Goal: Task Accomplishment & Management: Complete application form

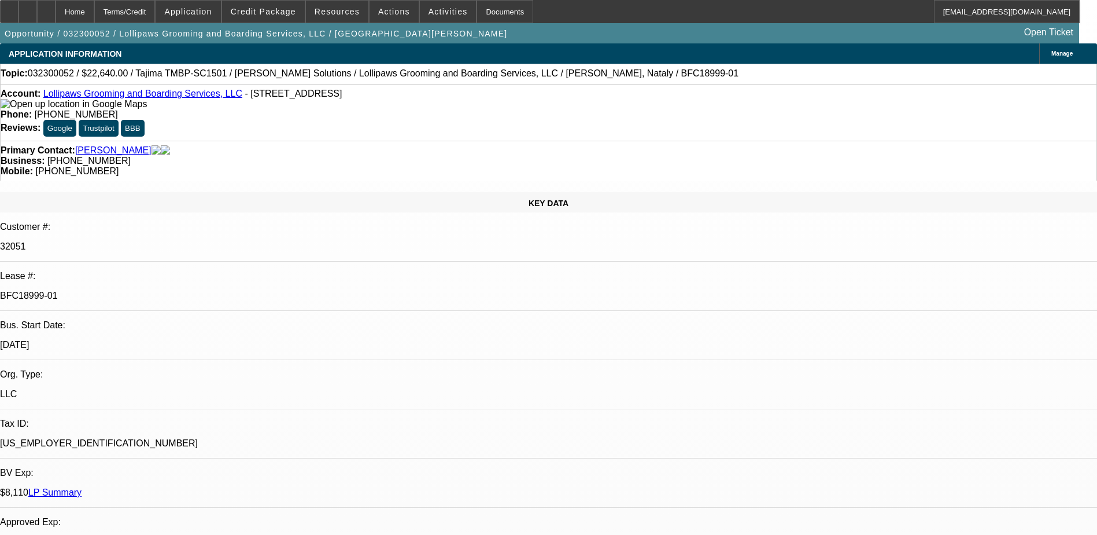
select select "0"
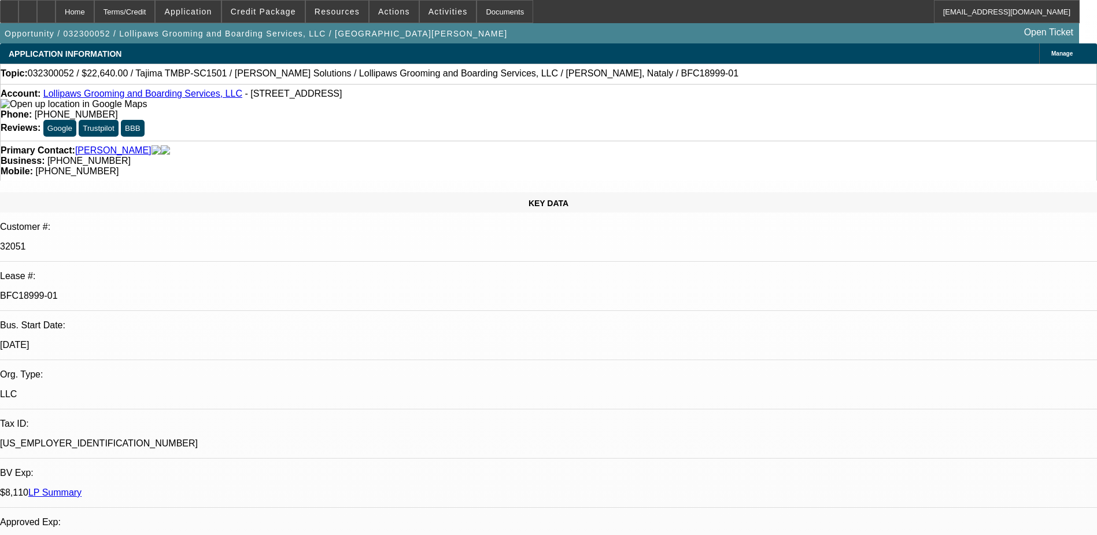
select select "0"
select select "0.1"
select select "0"
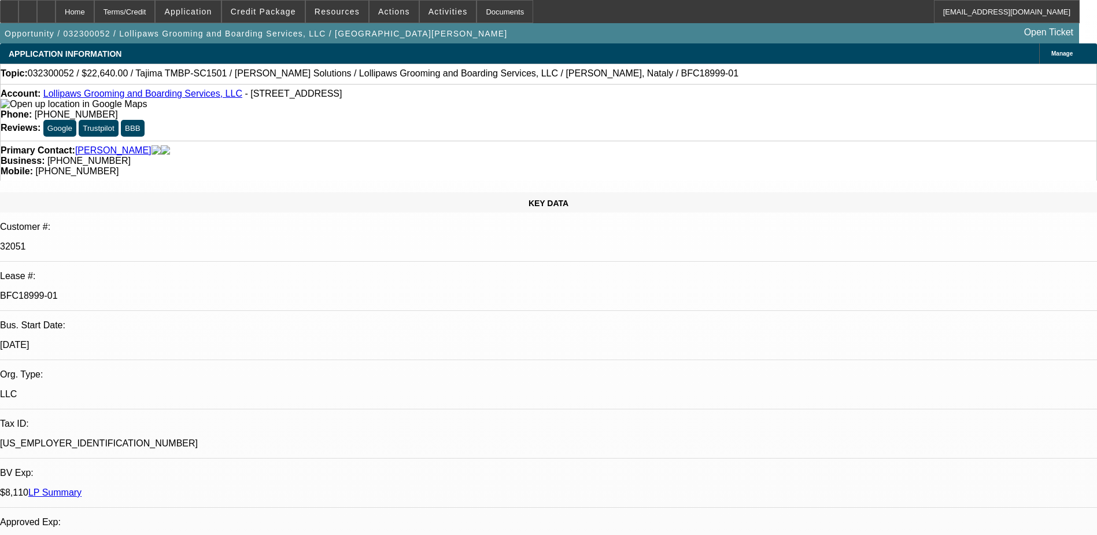
select select "0"
select select "0.1"
select select "1"
select select "2"
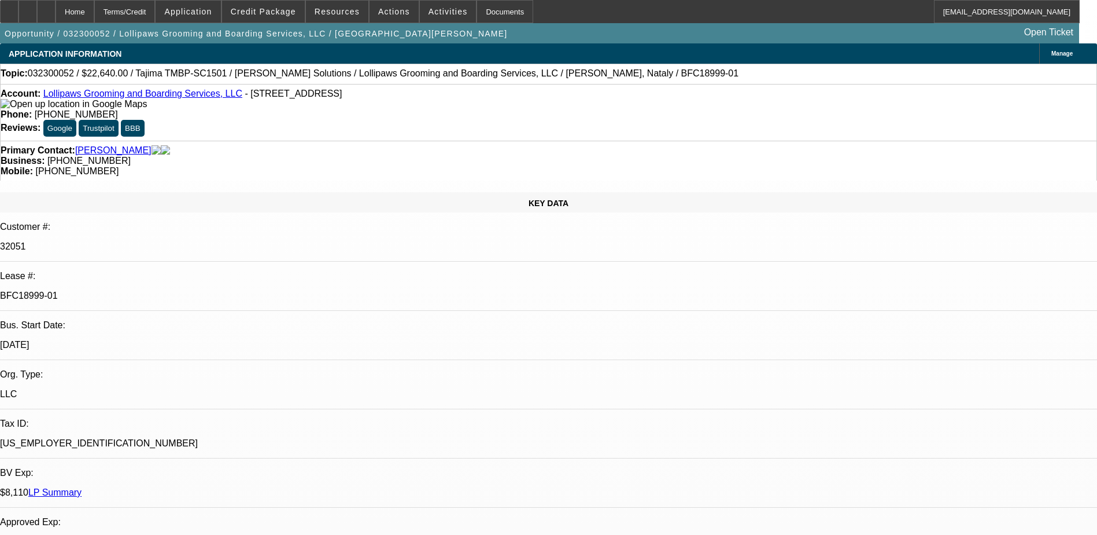
select select "1"
select select "2"
select select "1"
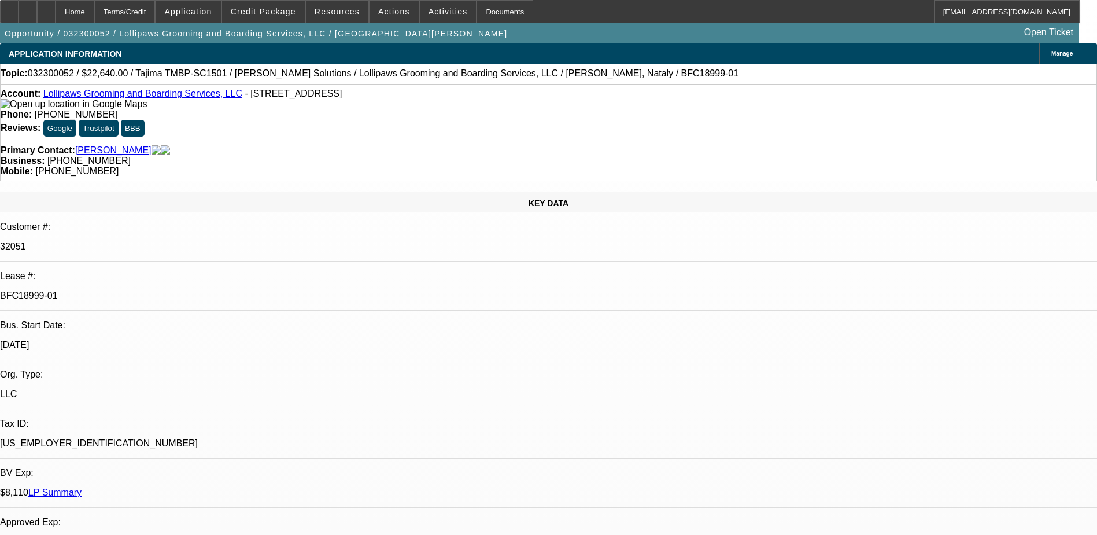
select select "4"
select select "1"
select select "4"
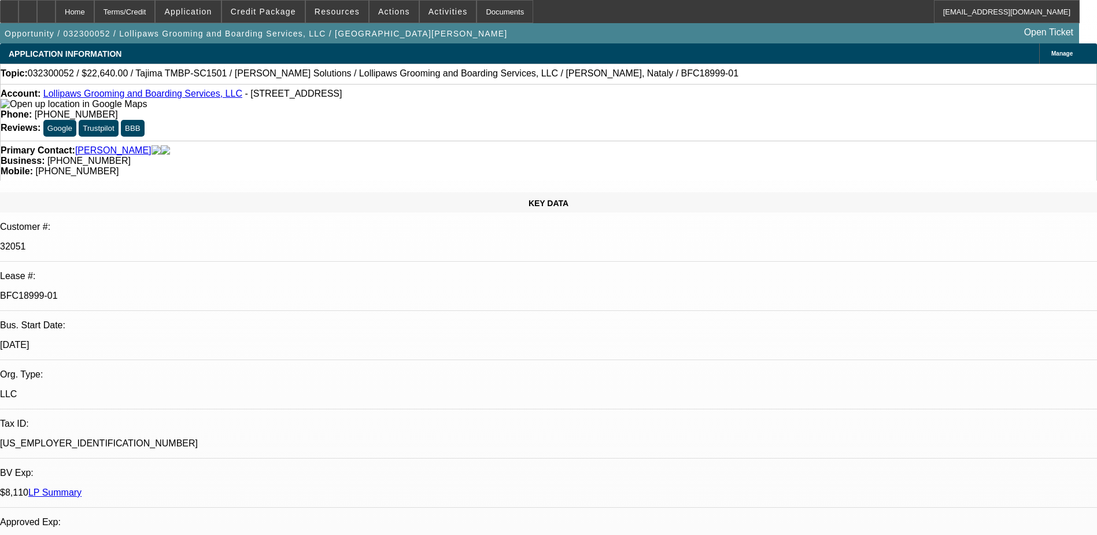
drag, startPoint x: 871, startPoint y: 242, endPoint x: 874, endPoint y: 248, distance: 6.5
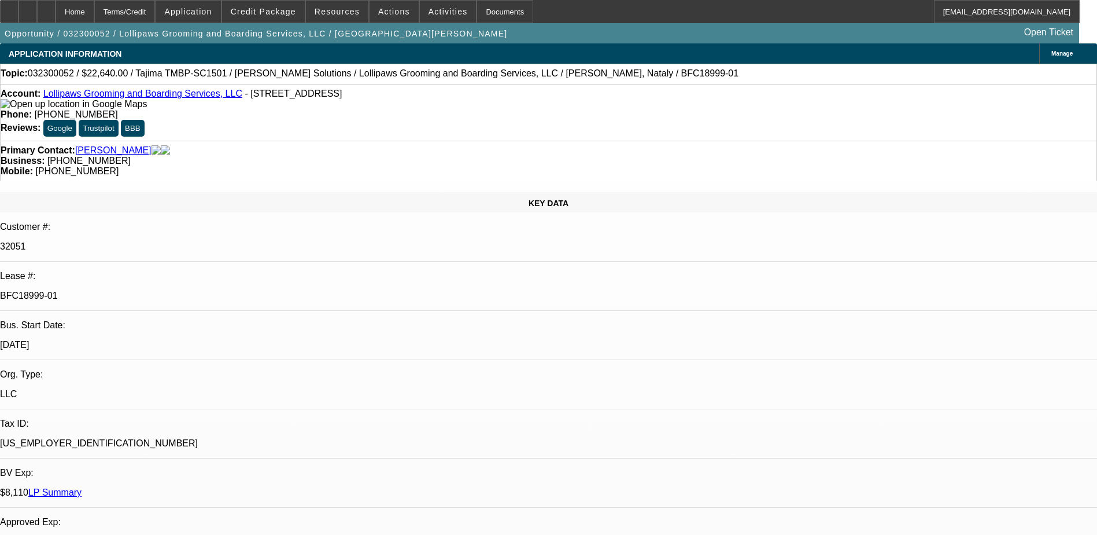
scroll to position [0, 0]
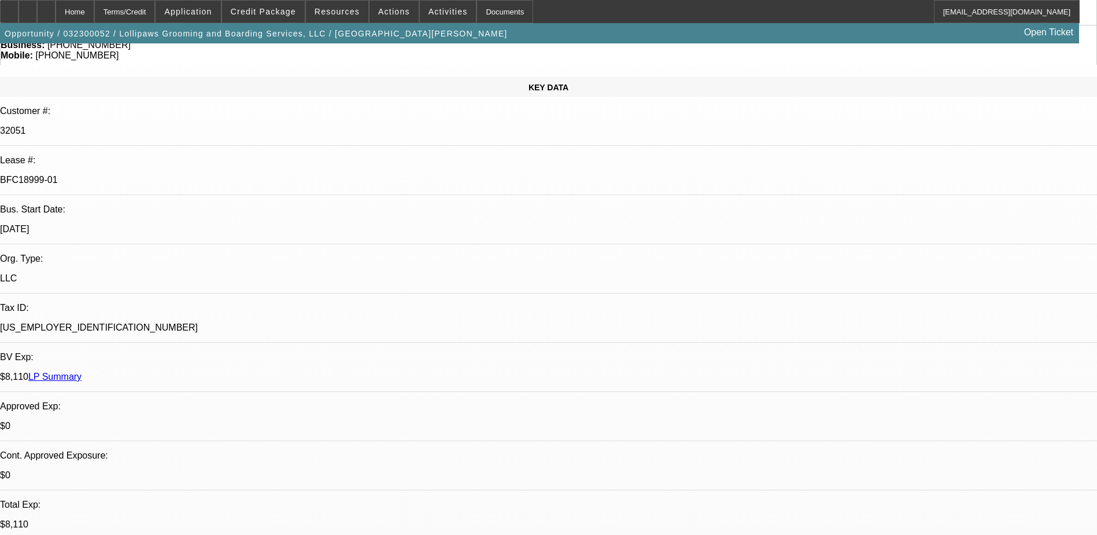
scroll to position [0, 0]
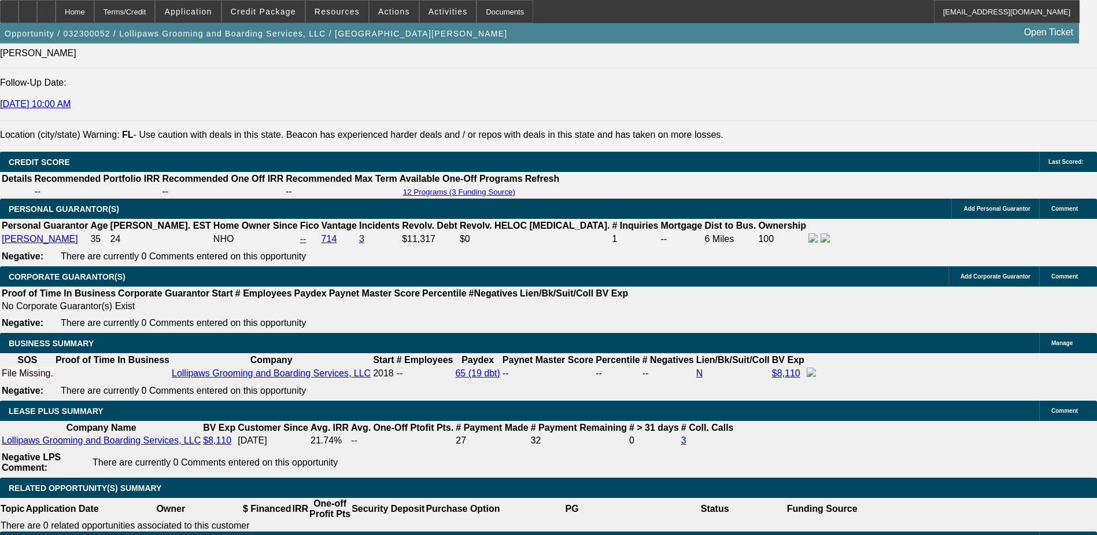
scroll to position [1736, 0]
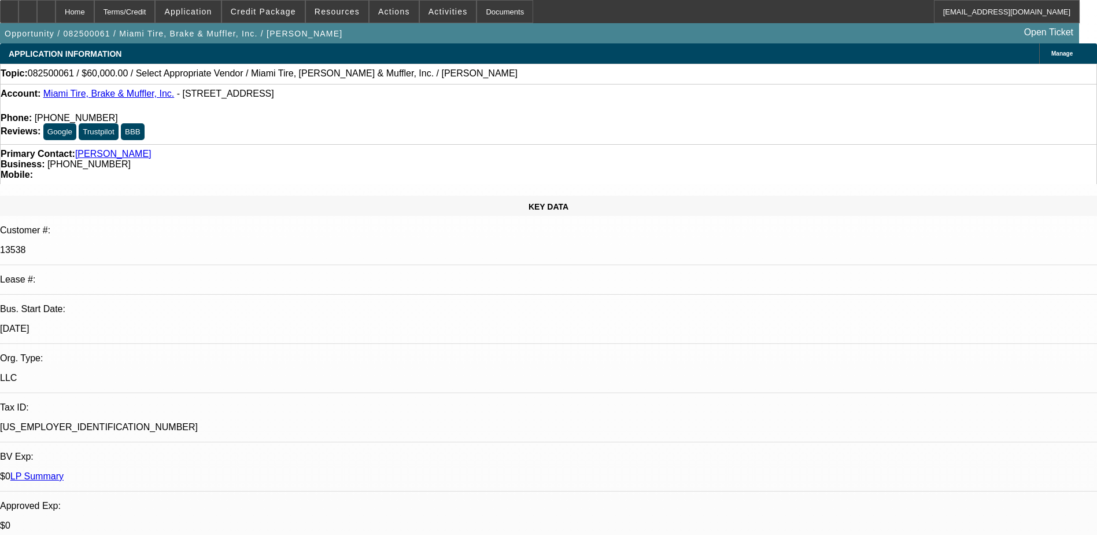
select select "0"
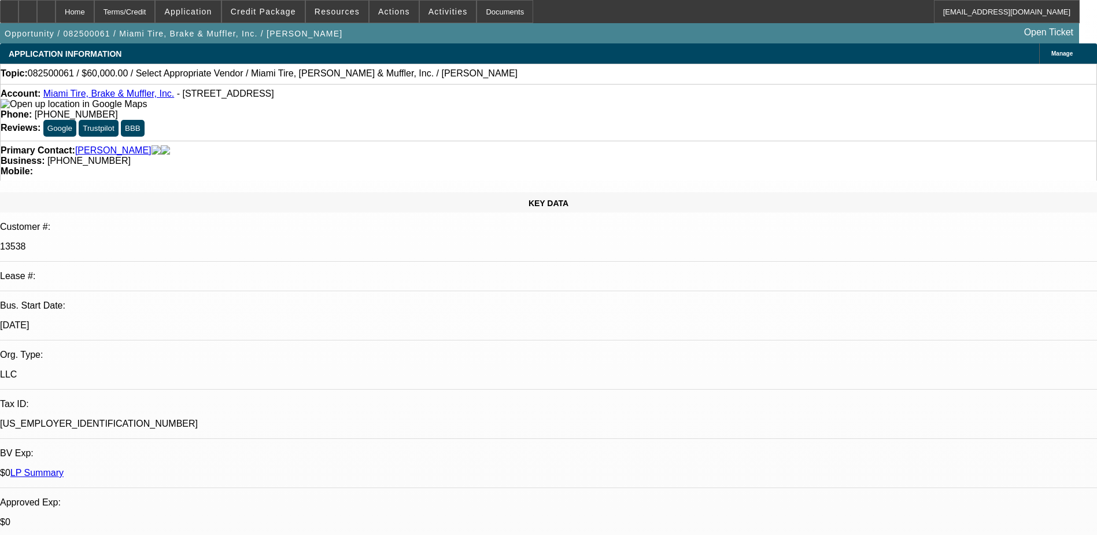
select select "2"
select select "0.1"
select select "1"
select select "2"
select select "4"
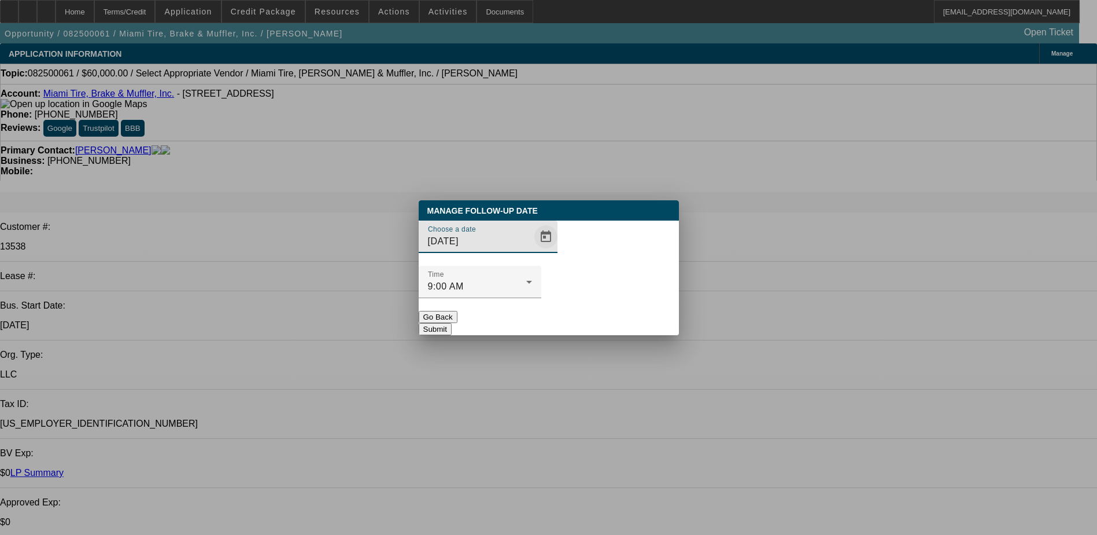
click at [532, 250] on span "Open calendar" at bounding box center [546, 237] width 28 height 28
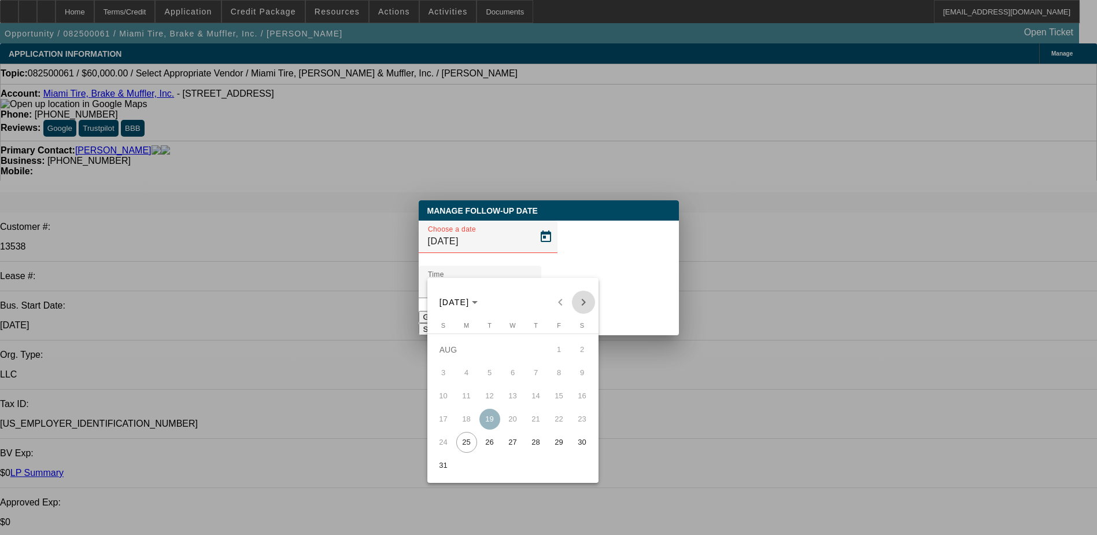
click at [588, 299] on span "Next month" at bounding box center [583, 301] width 23 height 23
click at [561, 377] on span "5" at bounding box center [559, 372] width 21 height 21
type input "[DATE]"
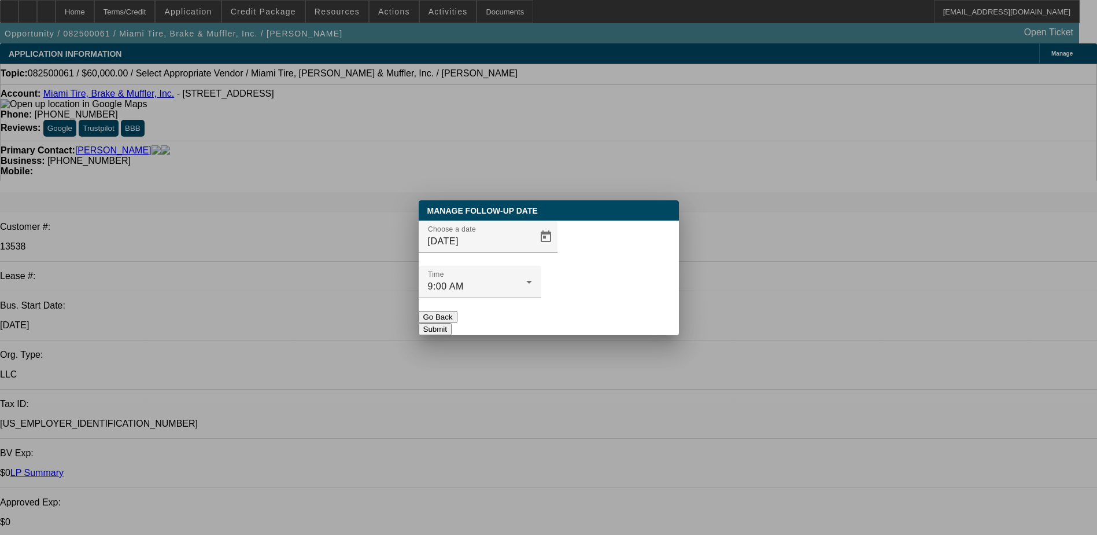
click at [452, 323] on button "Submit" at bounding box center [435, 329] width 33 height 12
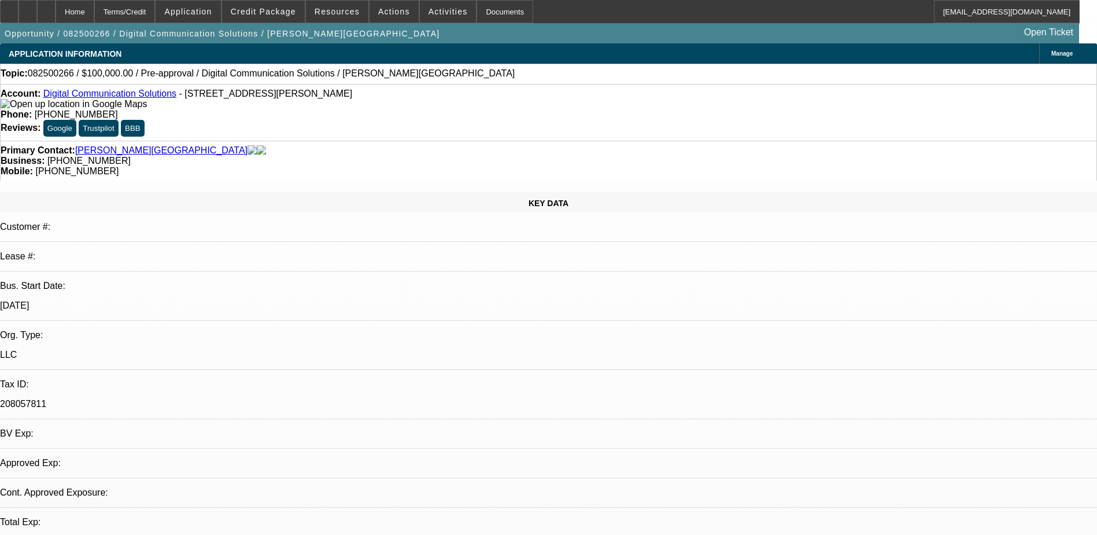
select select "0"
select select "2"
select select "0.1"
select select "1"
select select "2"
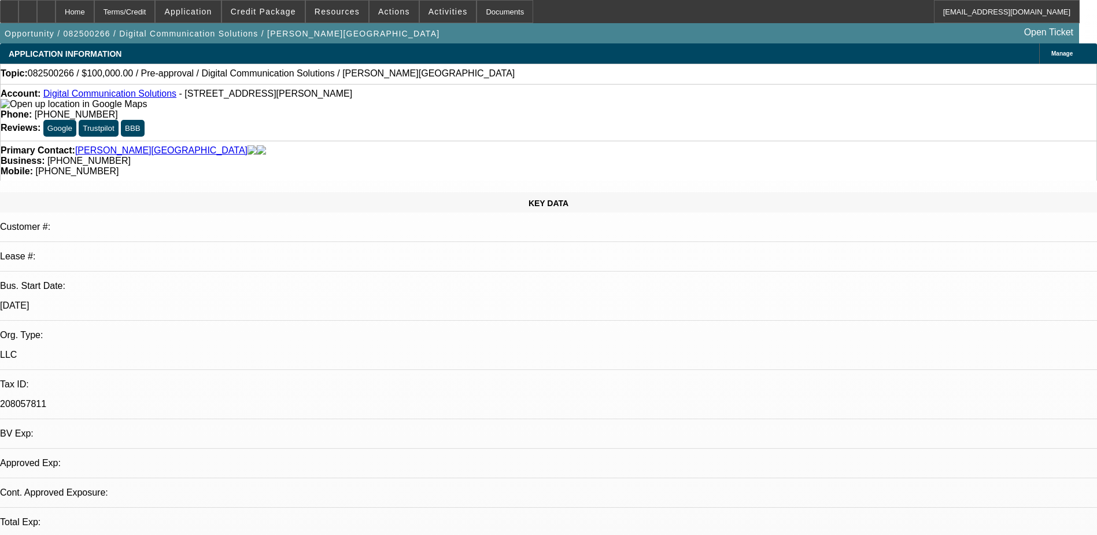
select select "4"
click at [396, 10] on span "Actions" at bounding box center [394, 11] width 32 height 9
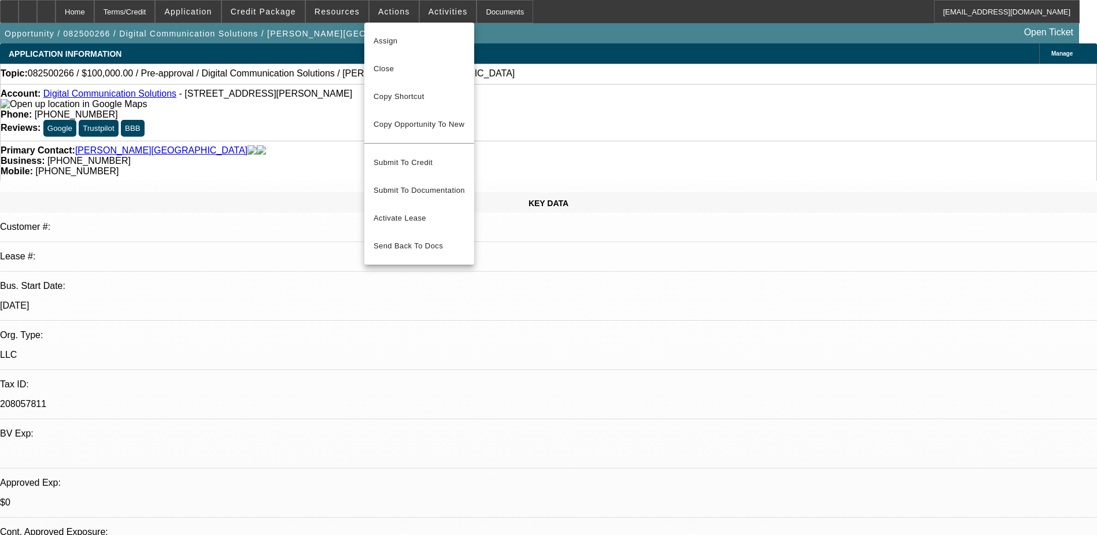
click at [426, 8] on div at bounding box center [548, 267] width 1097 height 535
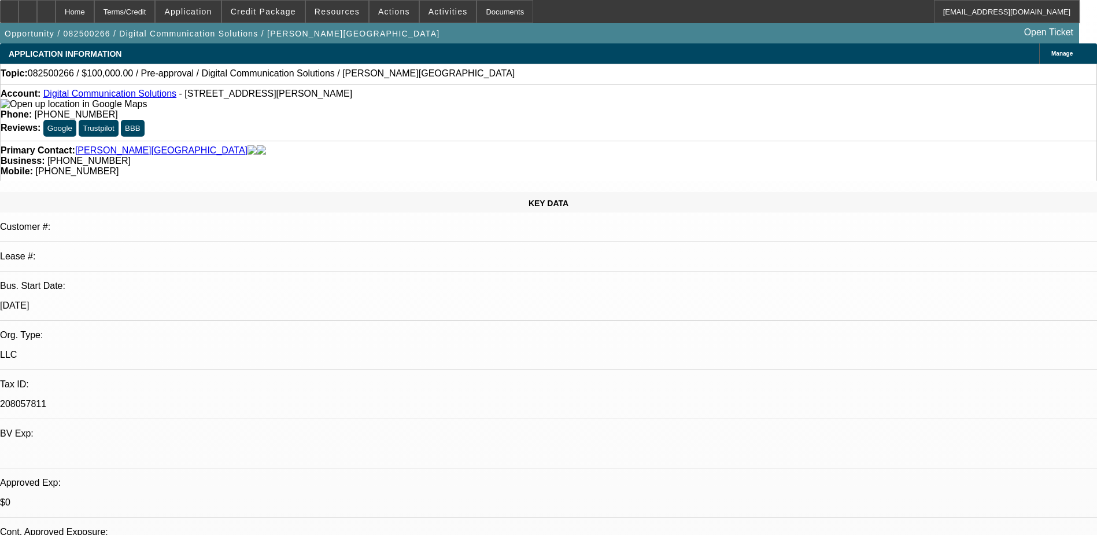
click at [429, 8] on span "Activities" at bounding box center [448, 11] width 39 height 9
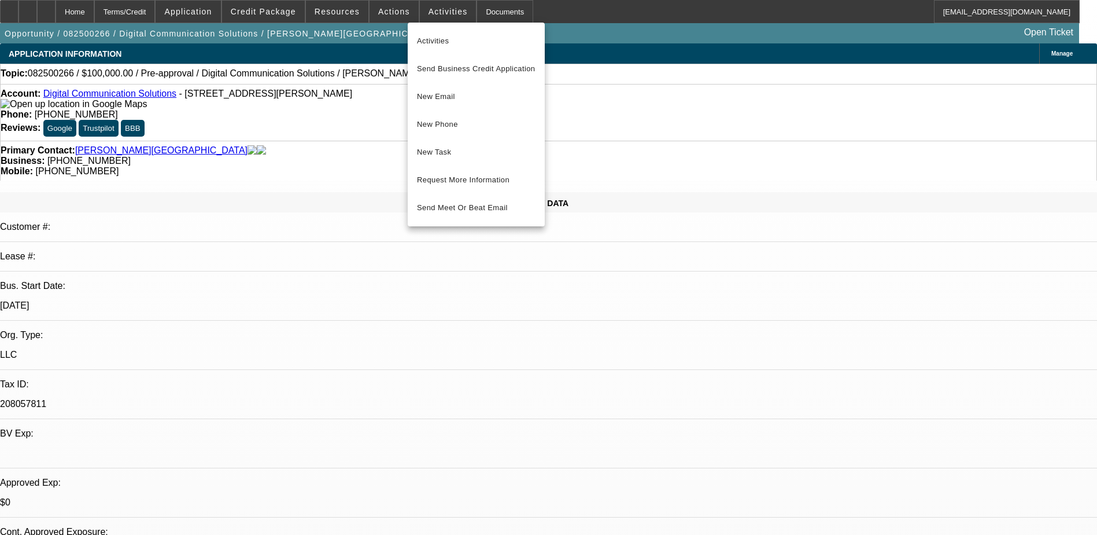
click at [327, 6] on div at bounding box center [548, 267] width 1097 height 535
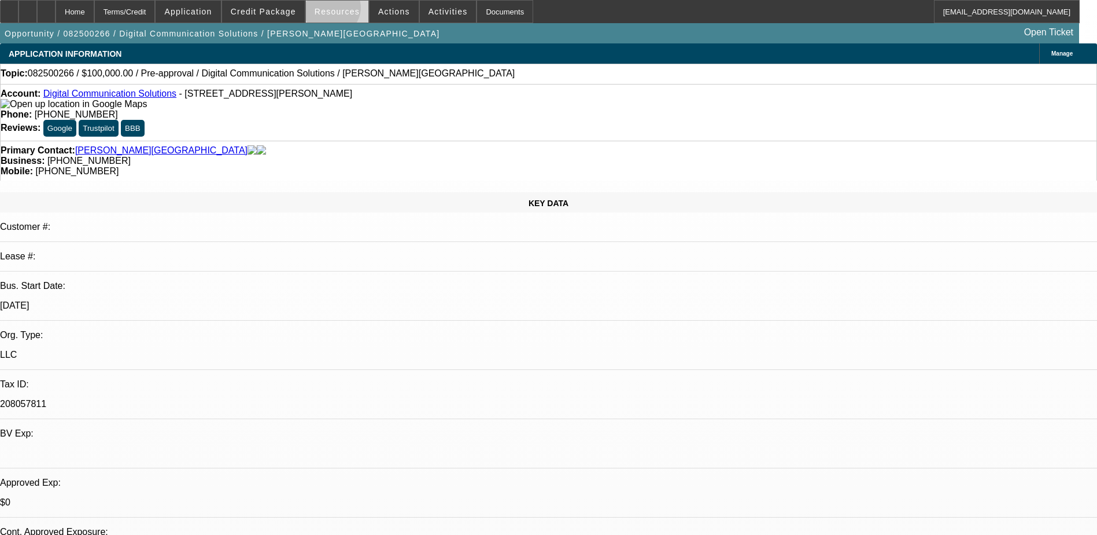
click at [337, 10] on span "Resources" at bounding box center [337, 11] width 45 height 9
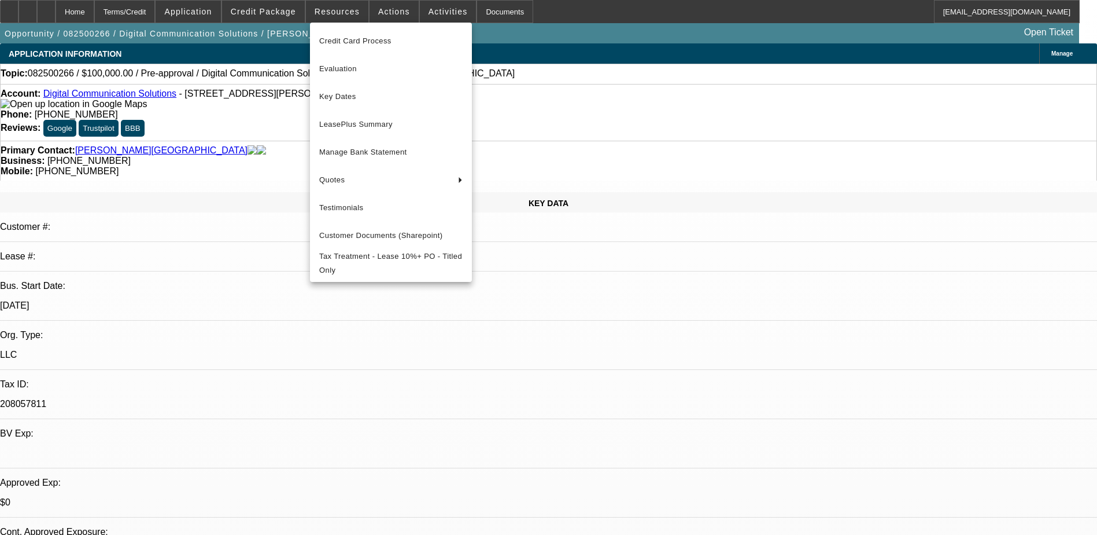
click at [266, 12] on div at bounding box center [548, 267] width 1097 height 535
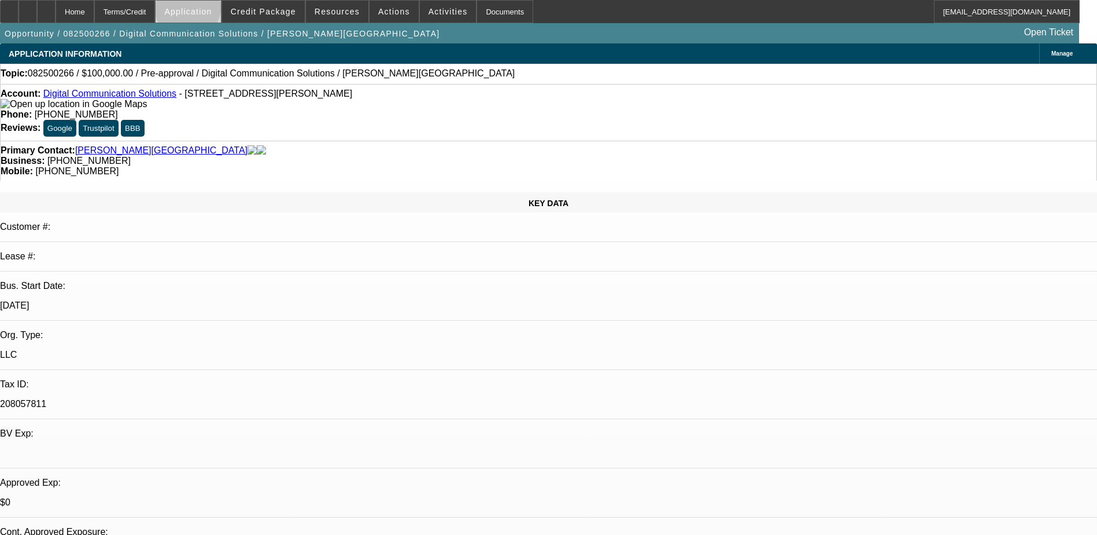
click at [212, 9] on span "Application" at bounding box center [187, 11] width 47 height 9
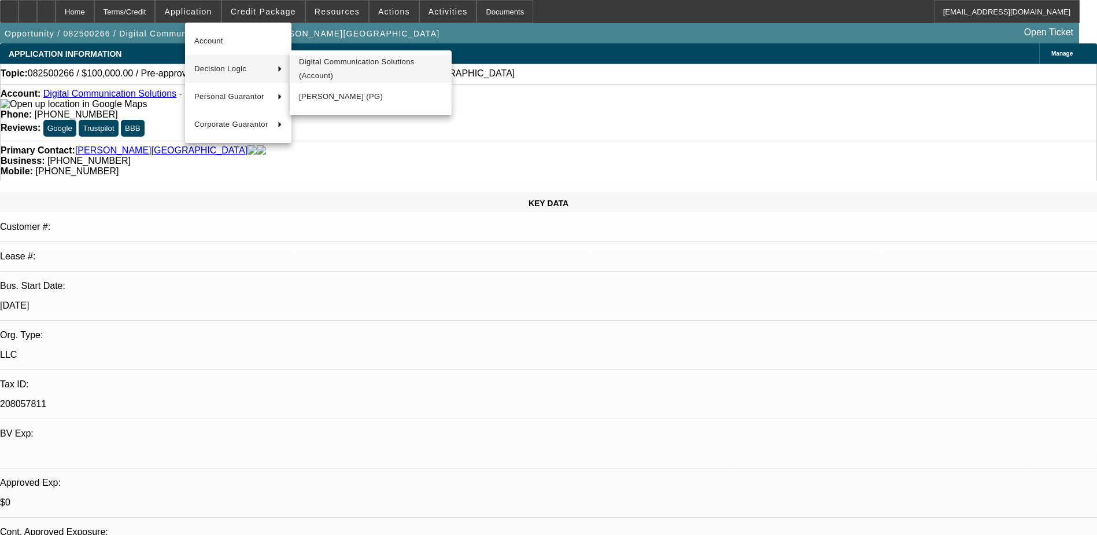
drag, startPoint x: 219, startPoint y: 71, endPoint x: 313, endPoint y: 72, distance: 94.3
click at [313, 72] on div "Account Decision Logic Personal Guarantor Corporate Guarantor Digital Communica…" at bounding box center [548, 267] width 1097 height 535
click at [315, 72] on span "Digital Communication Solutions (Account)" at bounding box center [370, 69] width 143 height 28
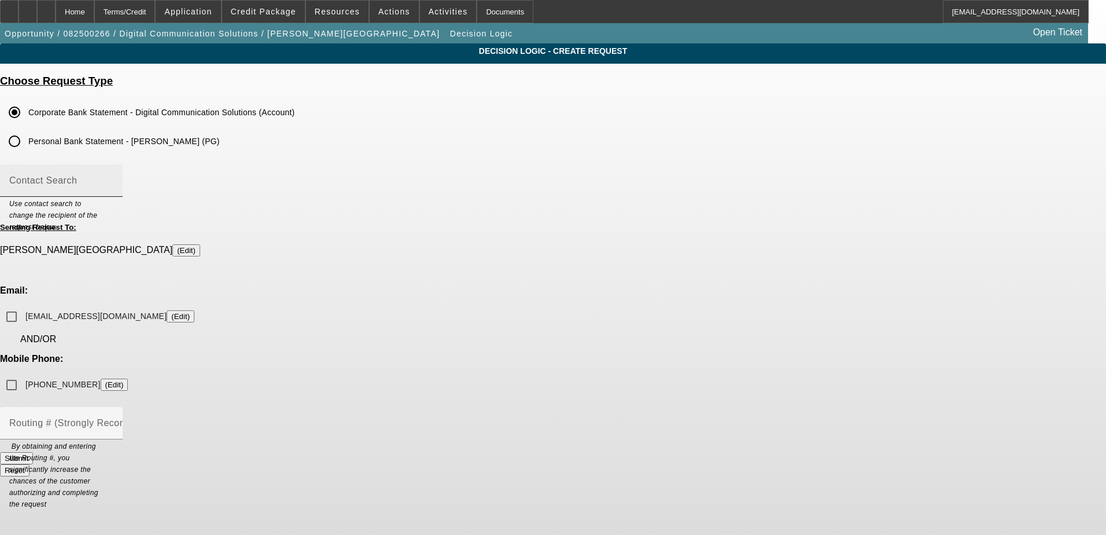
click at [113, 187] on input "Contact Search" at bounding box center [61, 185] width 104 height 14
click at [340, 200] on div "Decision Logic - Create Request Choose Request Type Corporate Bank Statement - …" at bounding box center [553, 264] width 1106 height 443
click at [23, 305] on input "kent@technologiesbydcs.com (Edit)" at bounding box center [11, 316] width 23 height 23
checkbox input "true"
click at [23, 373] on input "(248) 960-6963 (Edit)" at bounding box center [11, 384] width 23 height 23
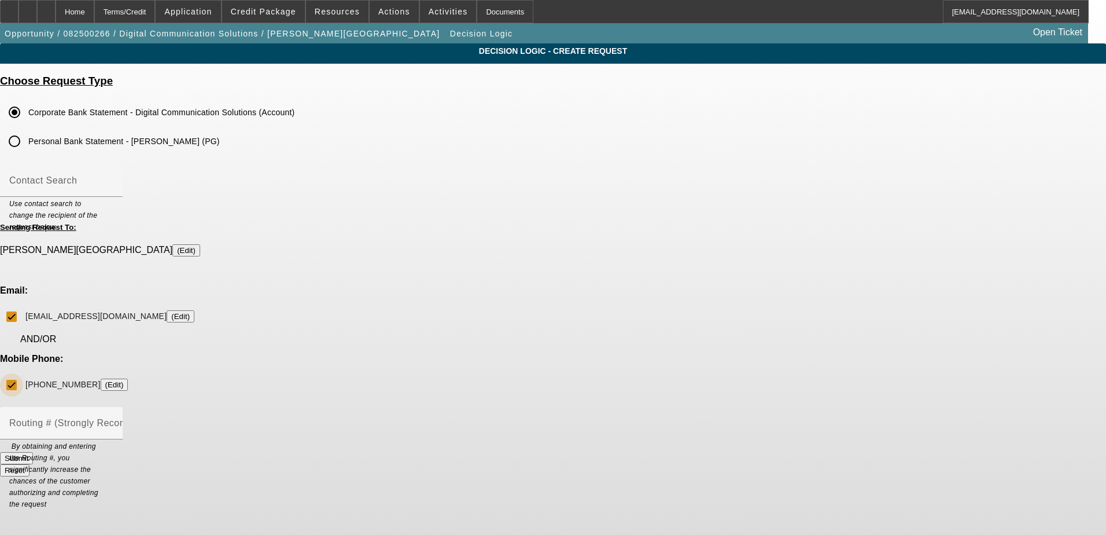
checkbox input "true"
click at [33, 452] on button "Submit" at bounding box center [16, 458] width 33 height 12
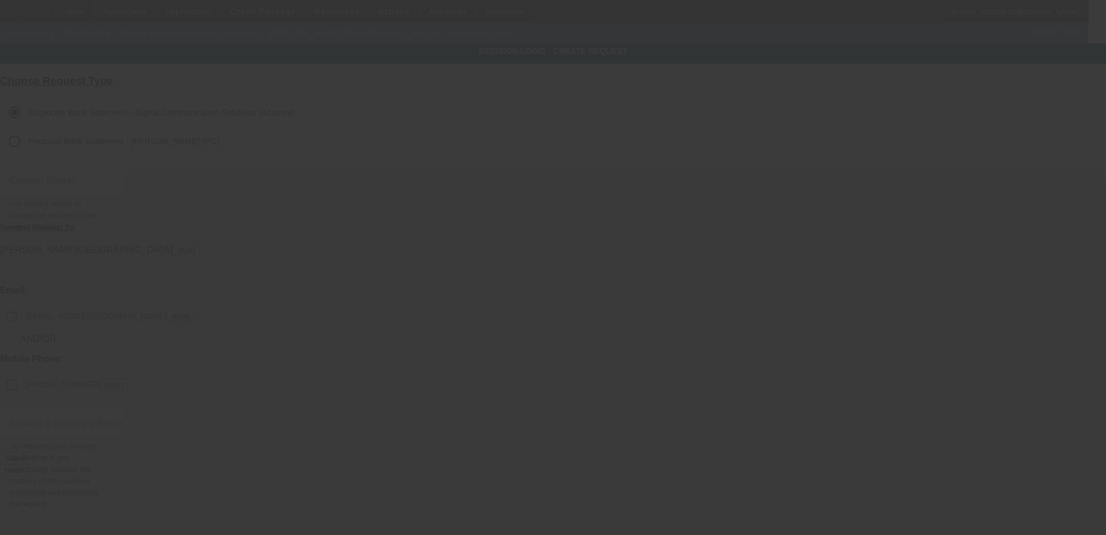
checkbox input "false"
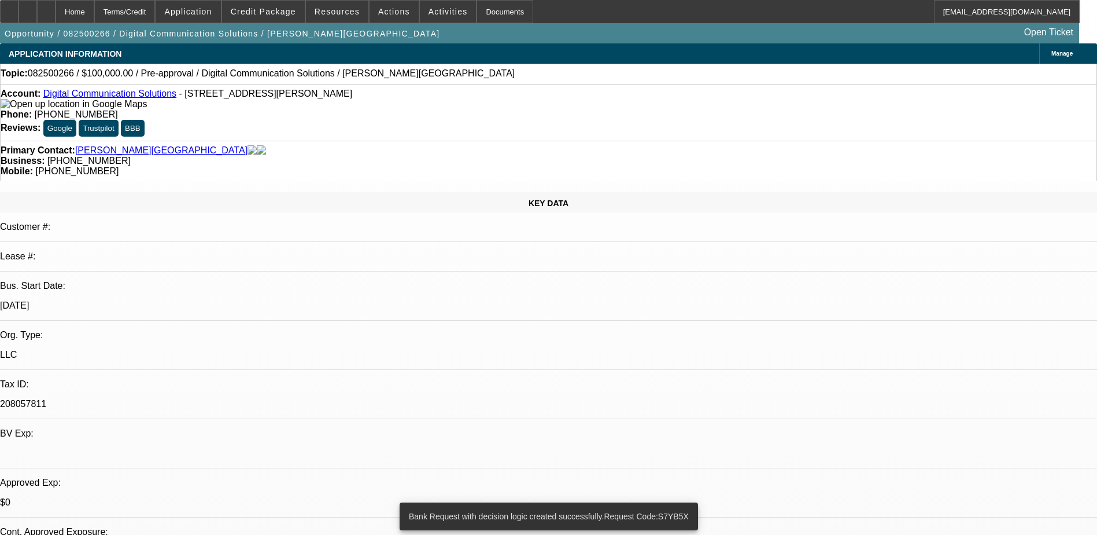
select select "0"
select select "2"
select select "0.1"
select select "4"
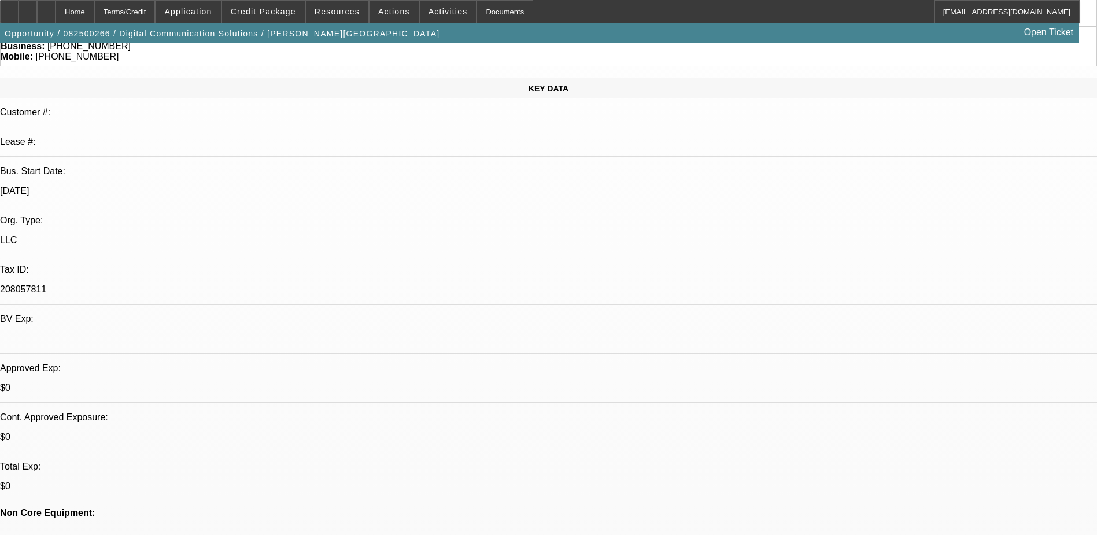
scroll to position [116, 0]
